Goal: Information Seeking & Learning: Learn about a topic

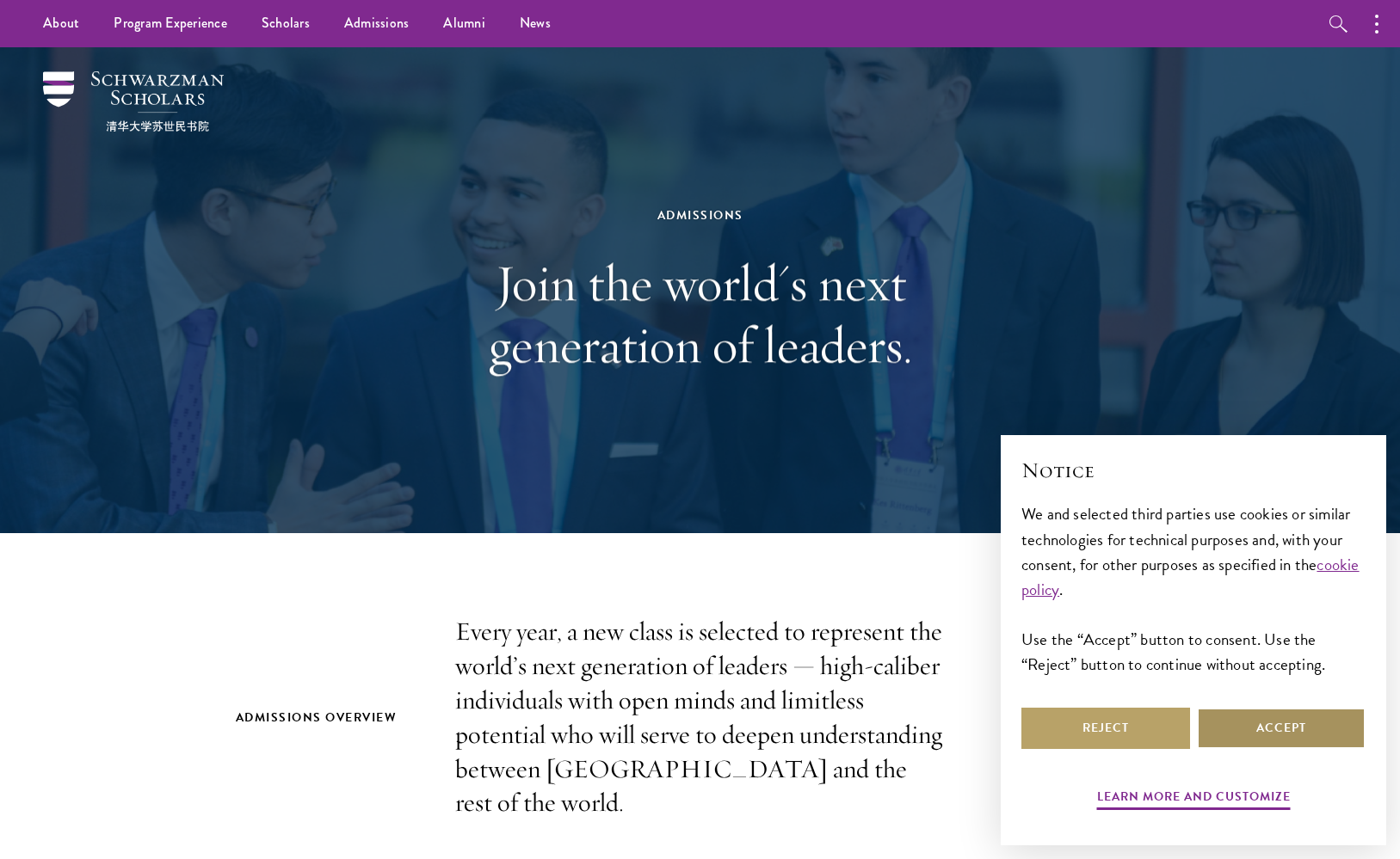
click at [1301, 728] on button "Accept" at bounding box center [1281, 728] width 169 height 42
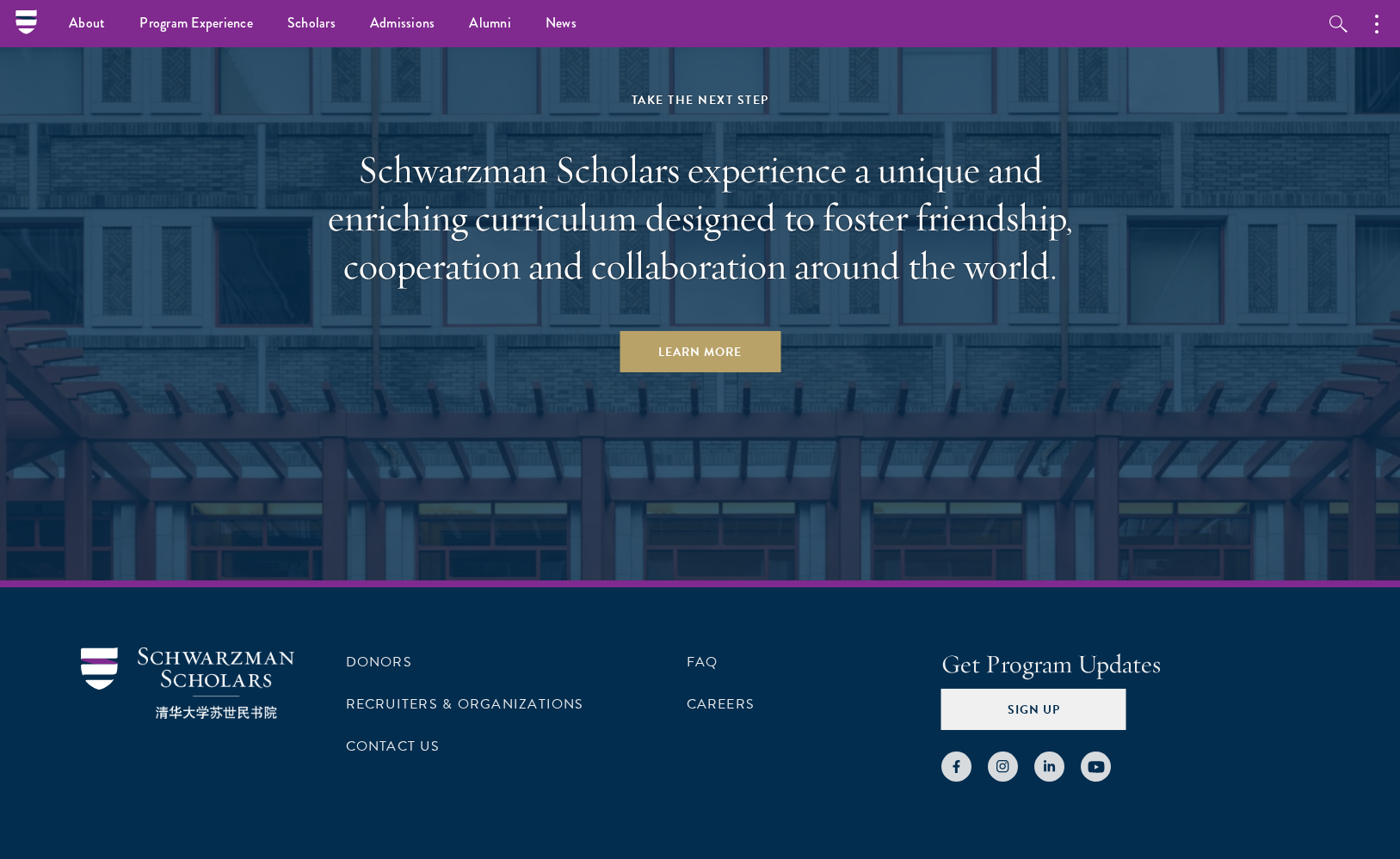
scroll to position [8284, 0]
click at [704, 653] on link "FAQ" at bounding box center [703, 663] width 32 height 20
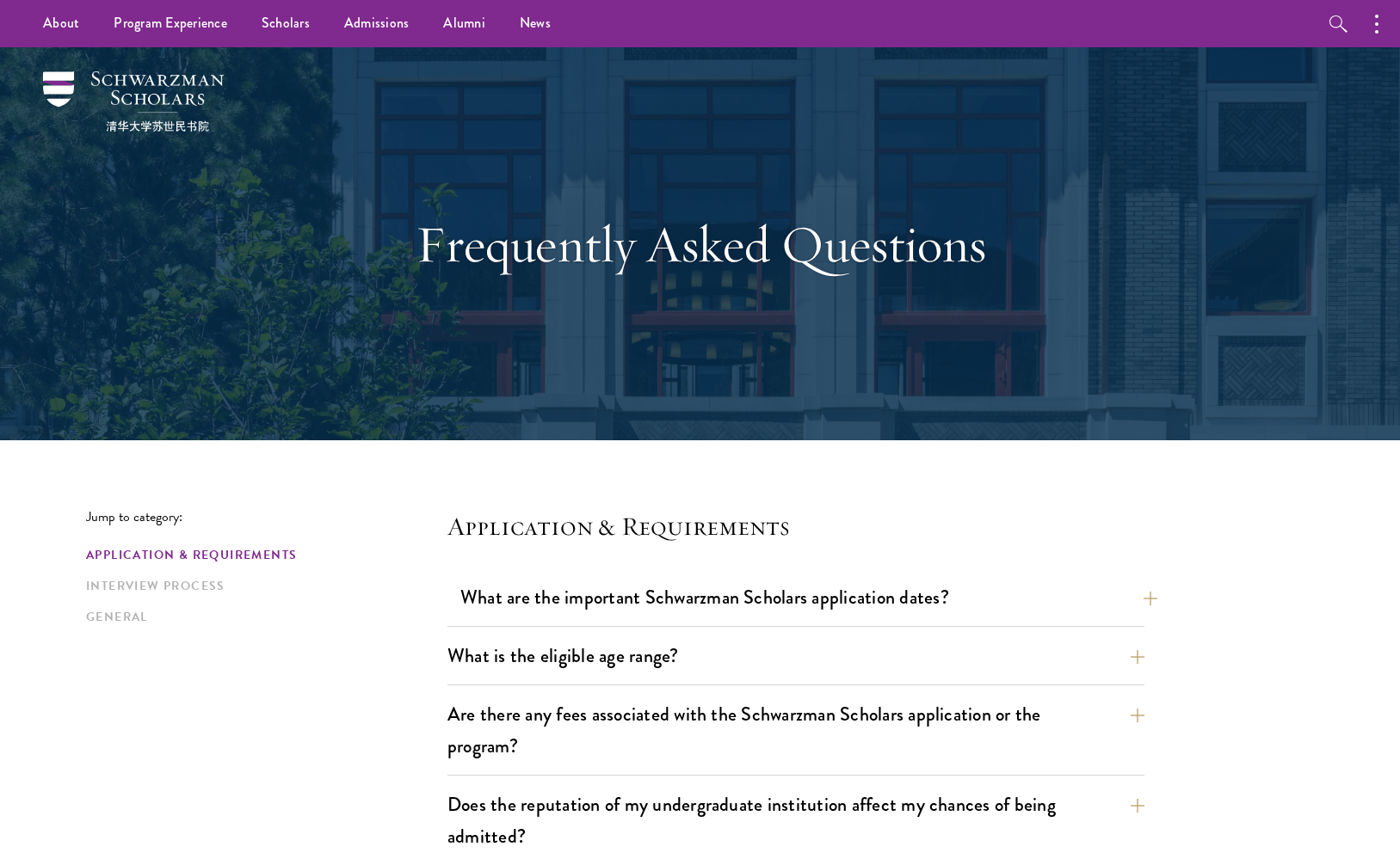
click at [856, 600] on button "What are the important Schwarzman Scholars application dates?" at bounding box center [808, 597] width 696 height 39
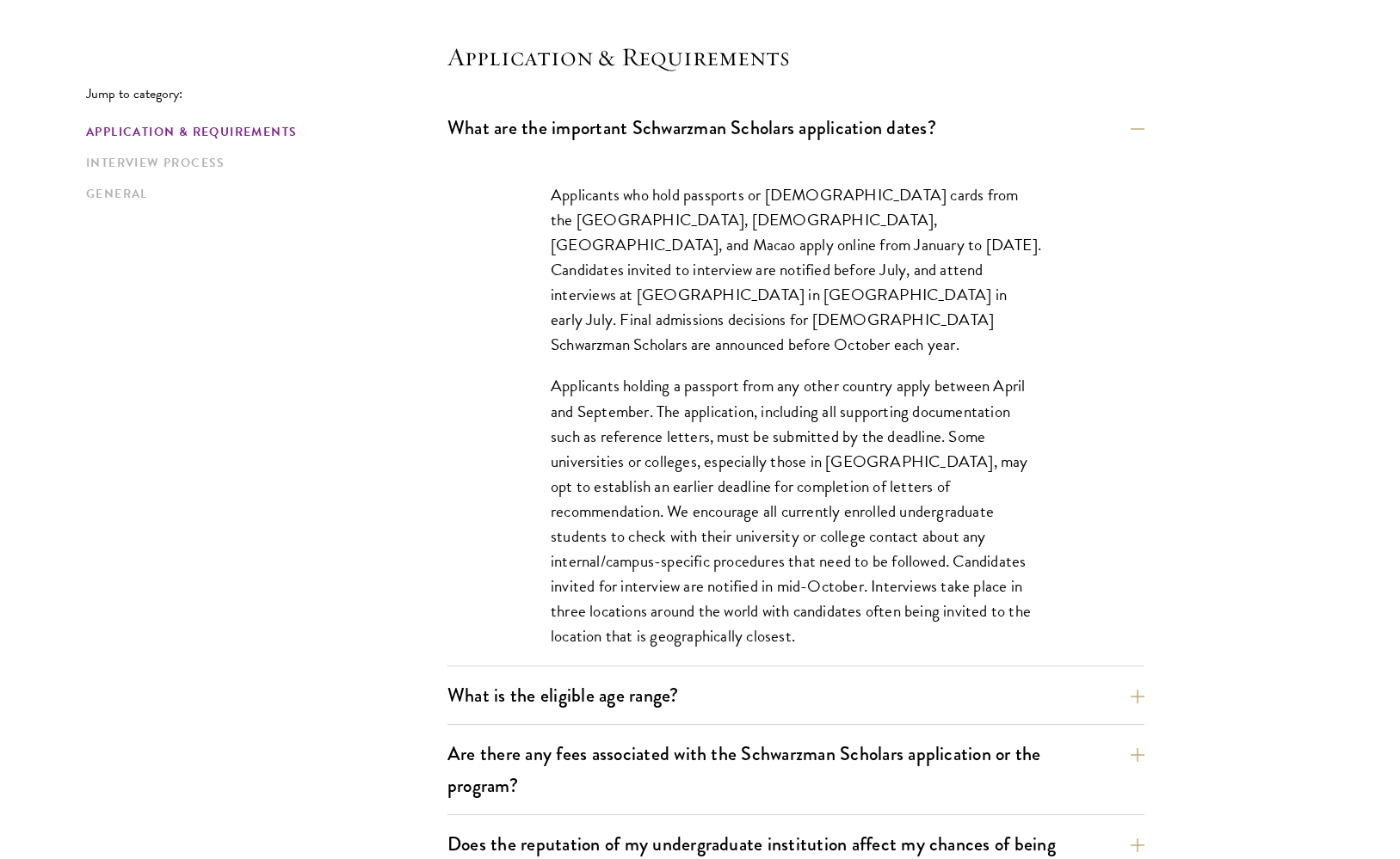
scroll to position [472, 0]
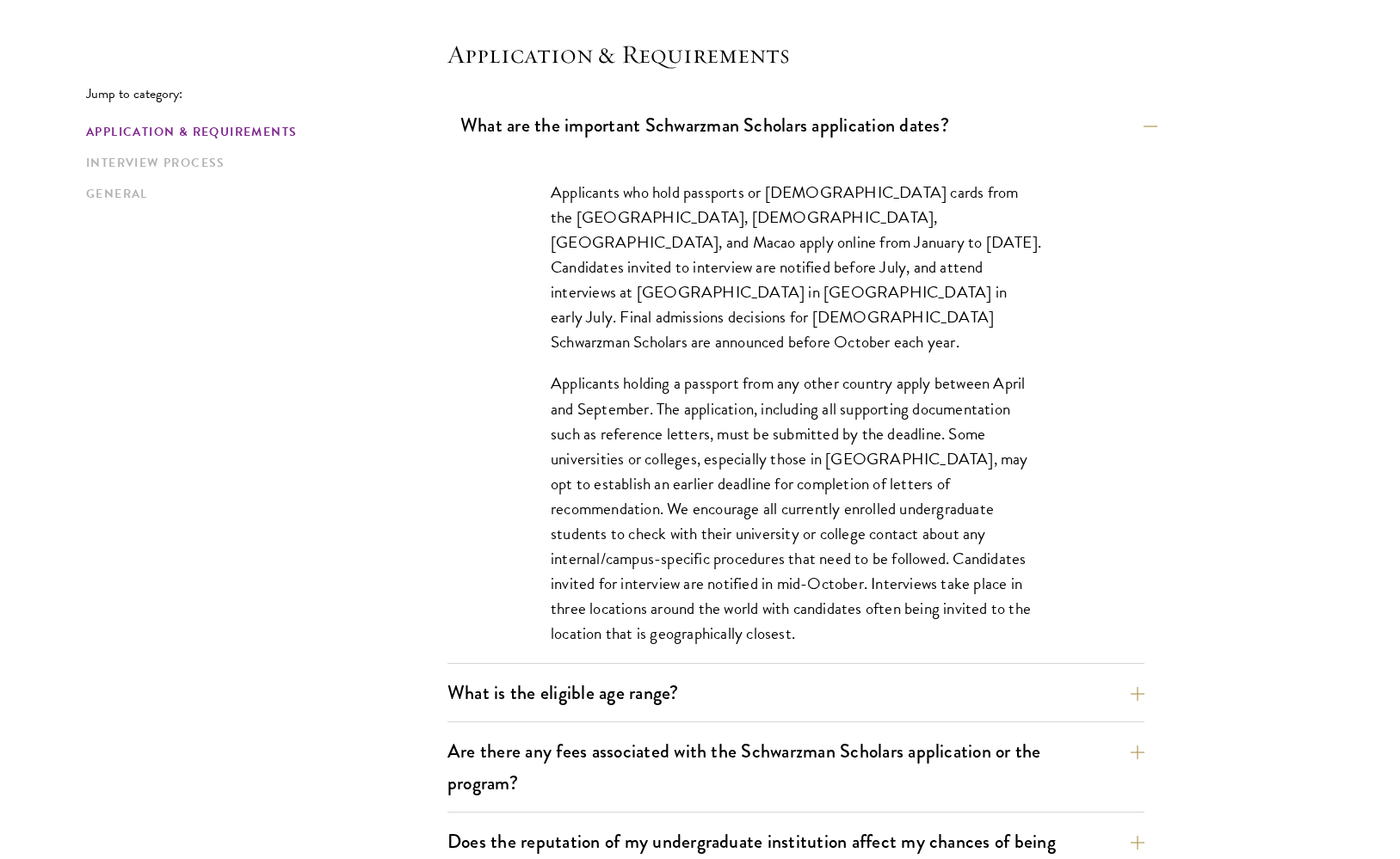
click at [848, 137] on button "What are the important Schwarzman Scholars application dates?" at bounding box center [808, 126] width 696 height 39
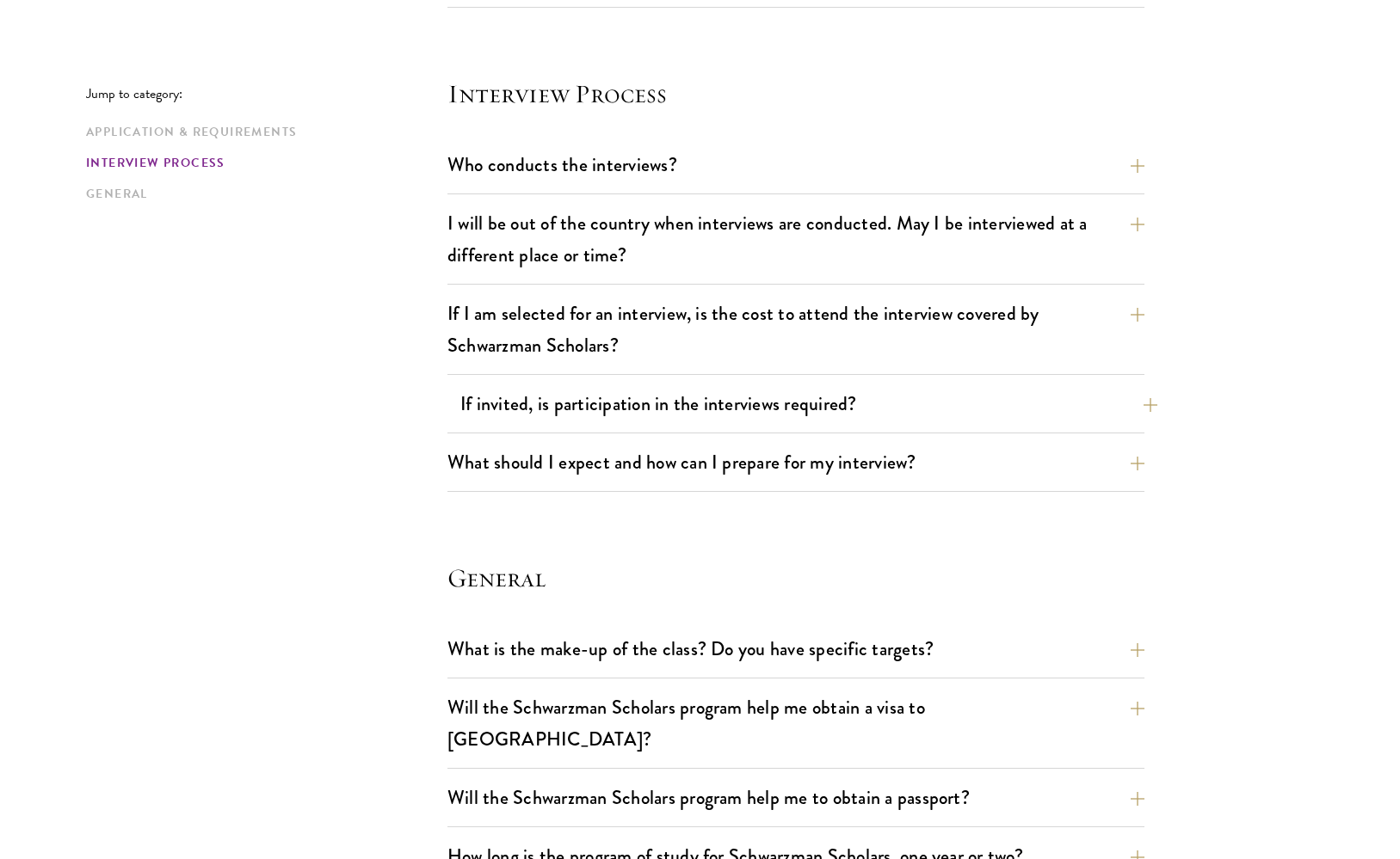
scroll to position [2113, 0]
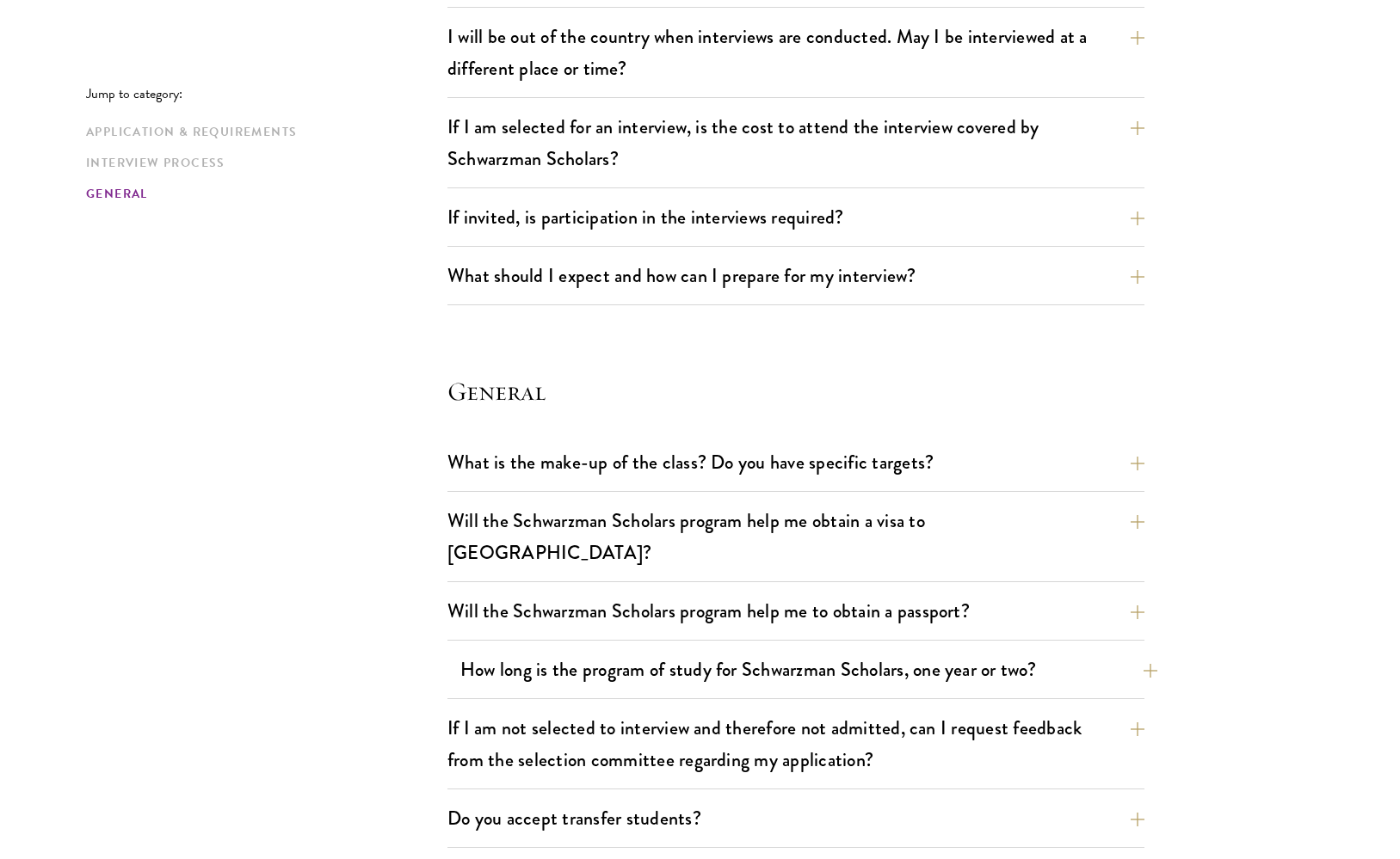
click at [853, 650] on button "How long is the program of study for Schwarzman Scholars, one year or two?" at bounding box center [808, 670] width 696 height 39
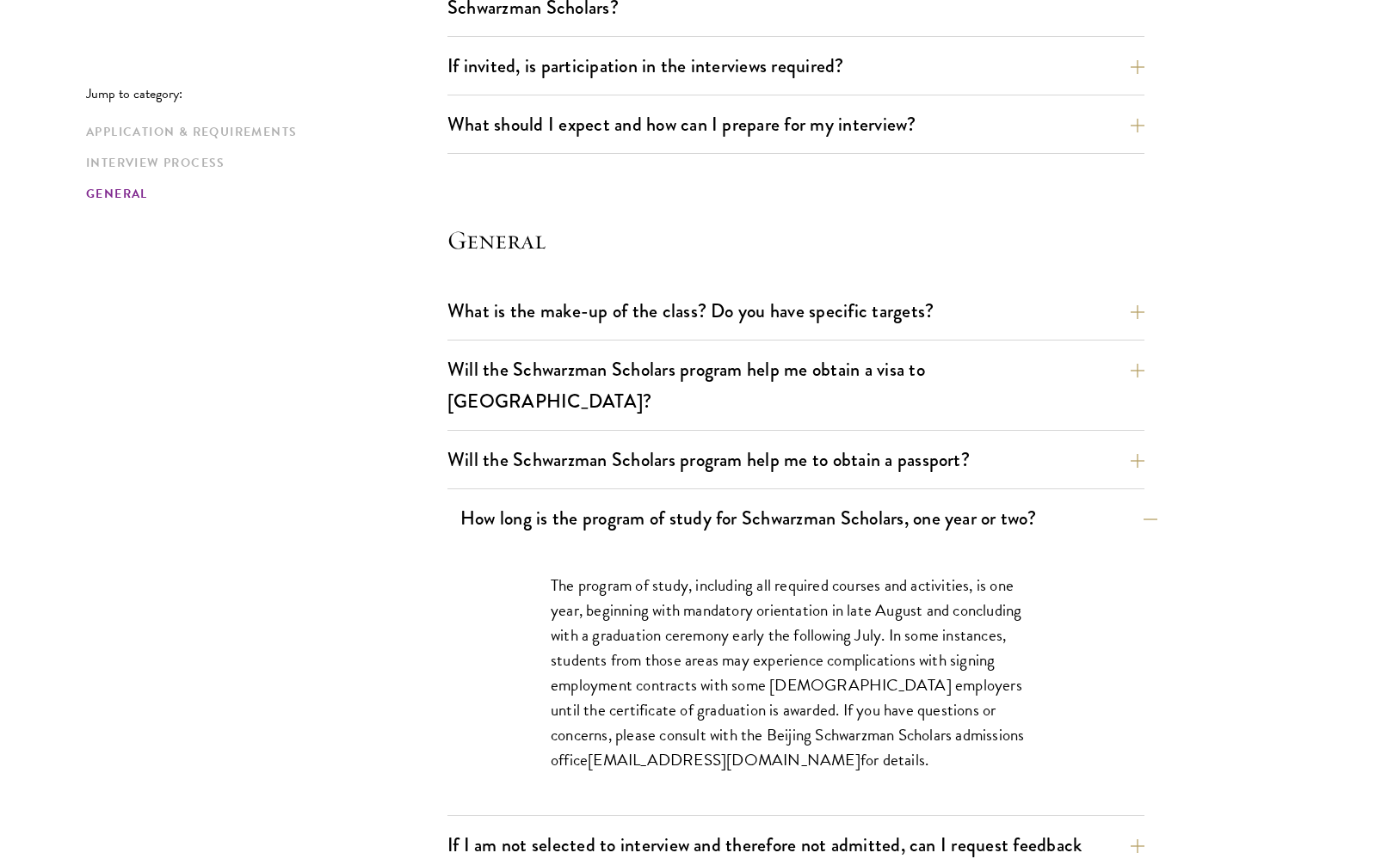
scroll to position [2264, 0]
